Goal: Transaction & Acquisition: Purchase product/service

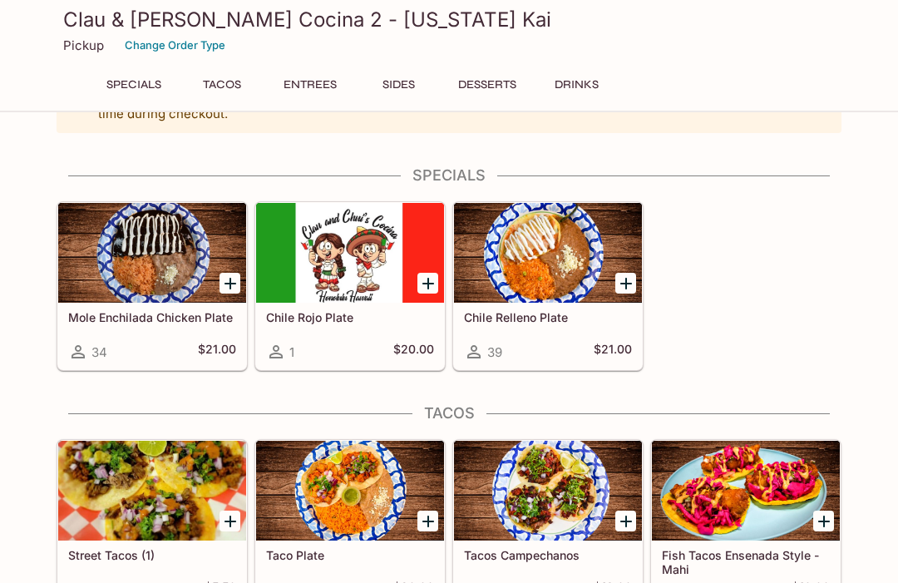
scroll to position [55, 0]
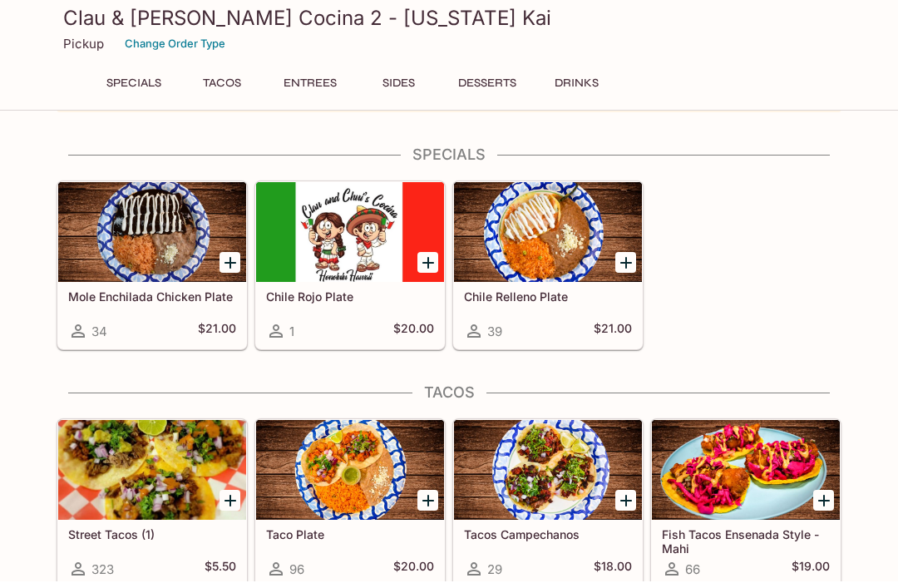
click at [813, 303] on div "Mole Enchilada Chicken Plate 34 $21.00 Chile Rojo Plate 1 $20.00 Chile Relleno …" at bounding box center [446, 263] width 792 height 176
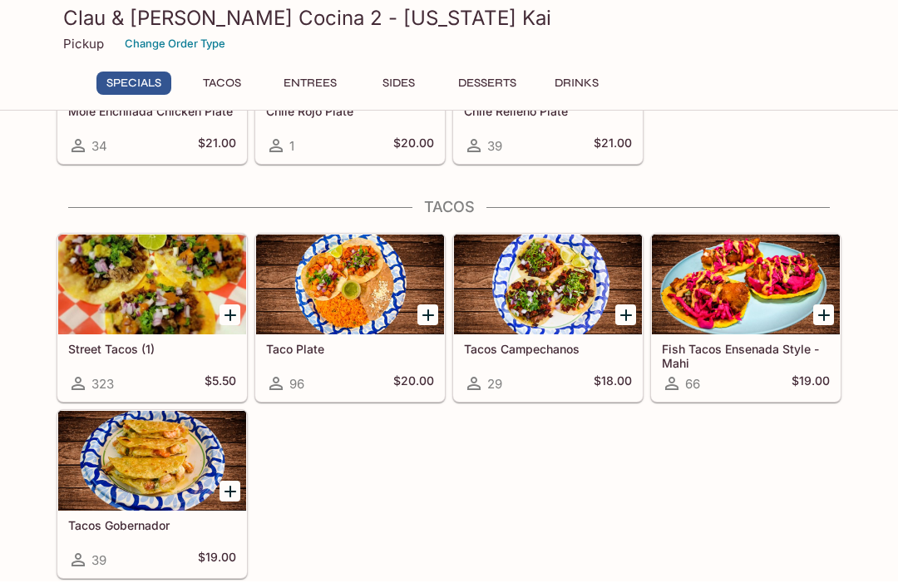
scroll to position [261, 0]
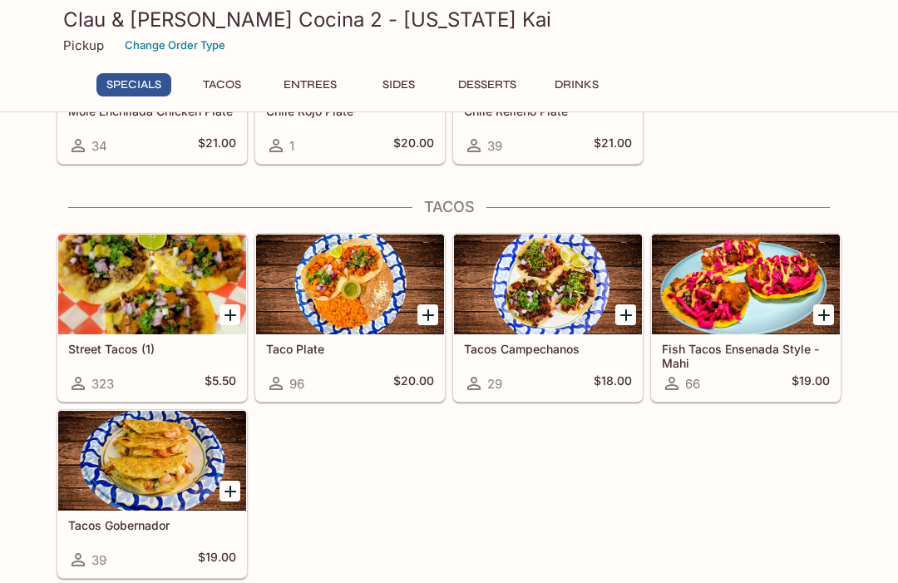
click at [159, 371] on div "Street Tacos (1) 323 $5.50" at bounding box center [152, 367] width 188 height 67
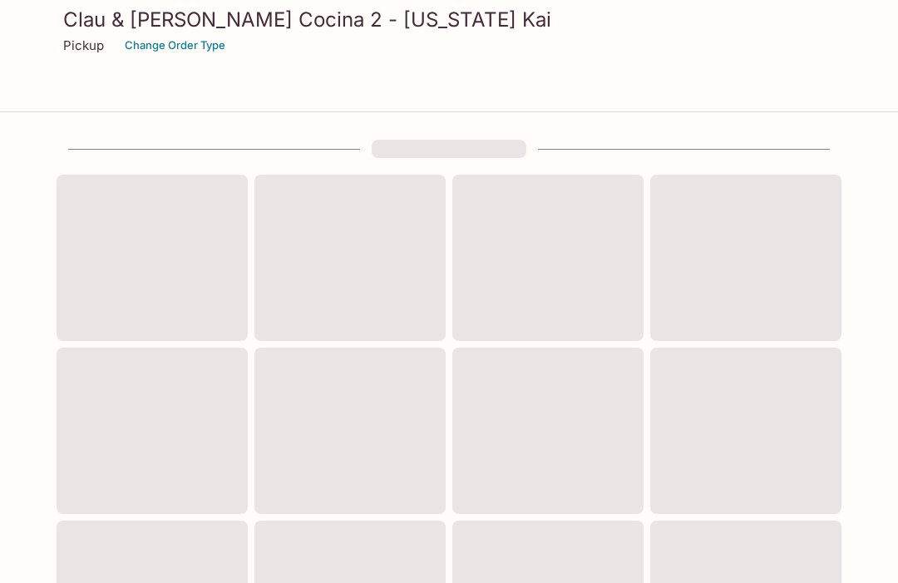
scroll to position [317, 0]
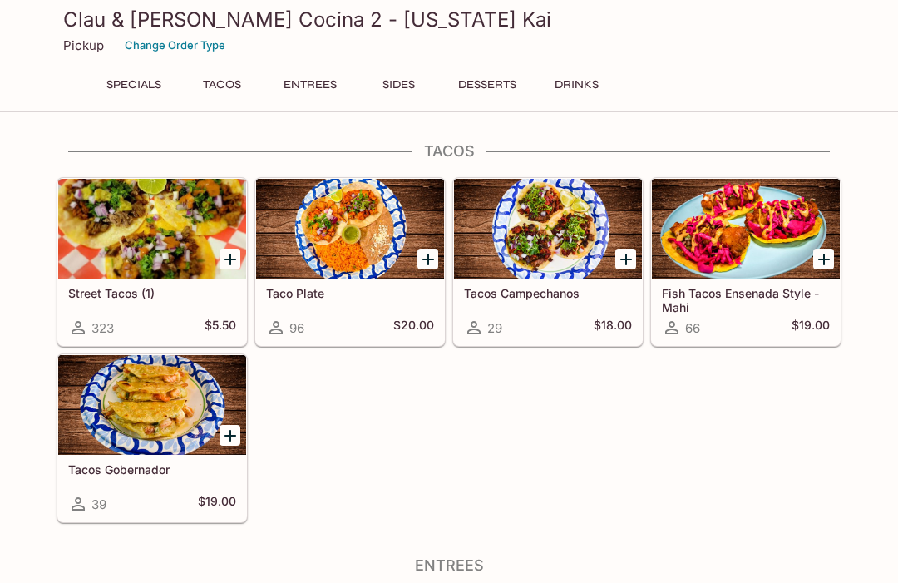
click at [887, 32] on div "Clau & [PERSON_NAME] Cocina 2 - [US_STATE] Kai Pickup Change Order Type Special…" at bounding box center [449, 56] width 898 height 112
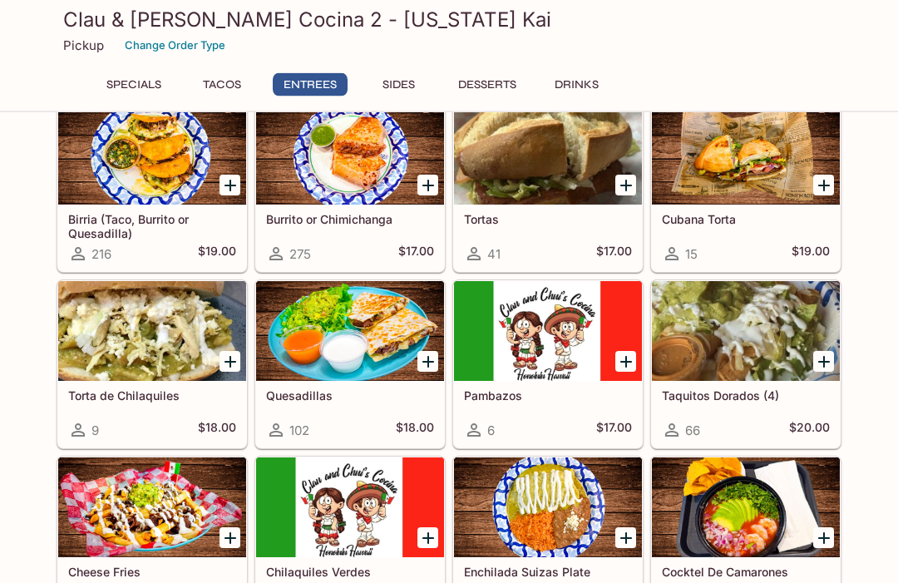
scroll to position [805, 0]
click at [390, 169] on div at bounding box center [350, 155] width 188 height 100
